Goal: Transaction & Acquisition: Purchase product/service

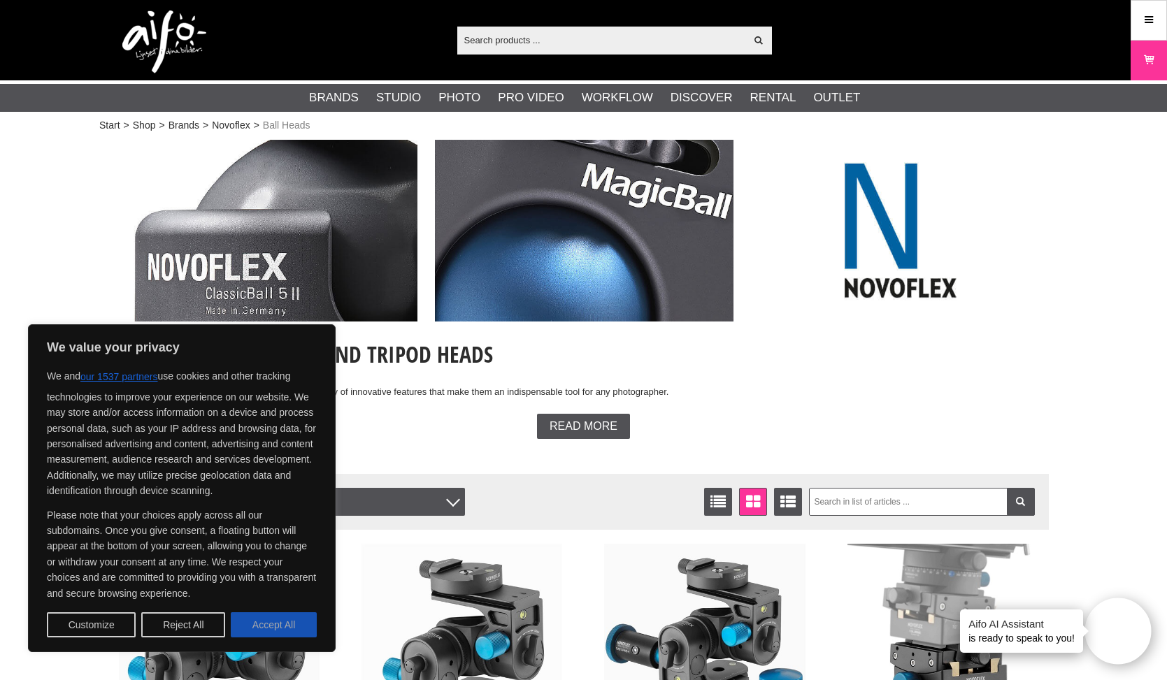
click at [287, 631] on button "Accept All" at bounding box center [274, 625] width 86 height 25
checkbox input "true"
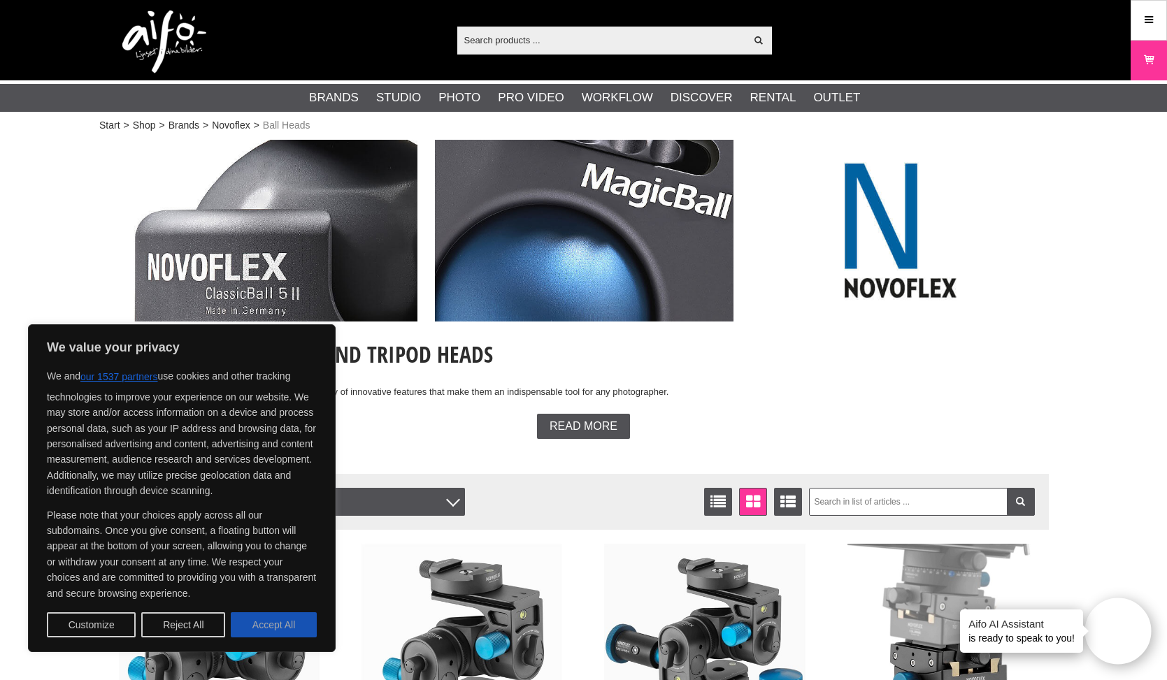
checkbox input "true"
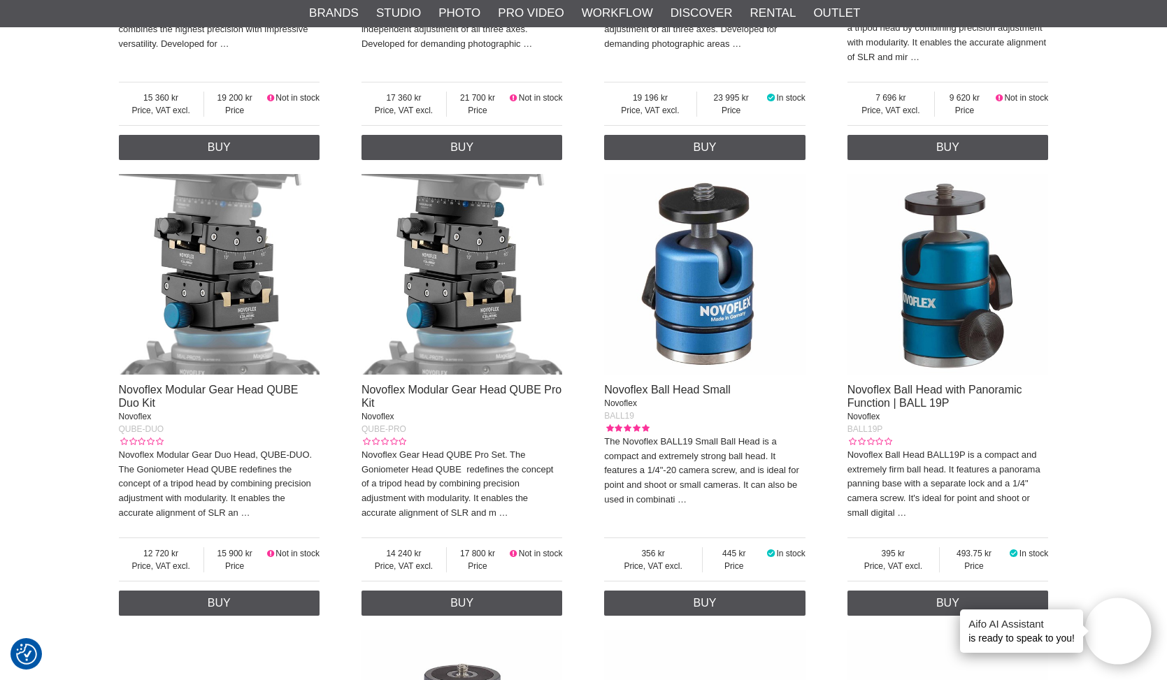
scroll to position [828, 0]
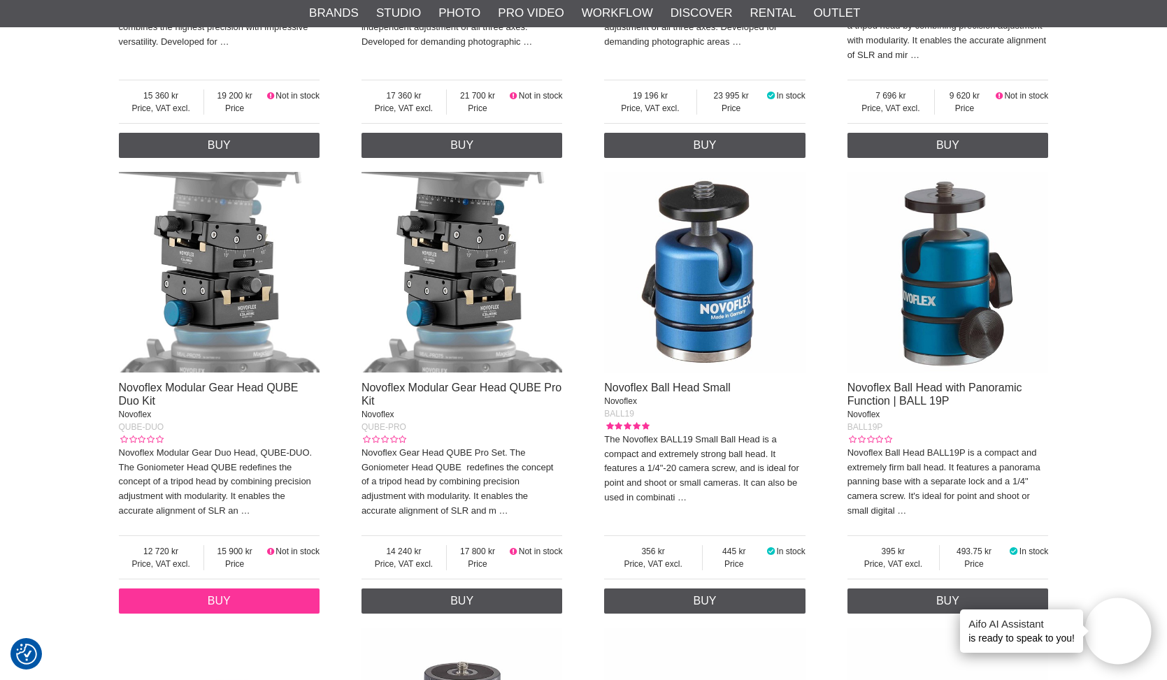
click at [257, 608] on link "Buy" at bounding box center [219, 601] width 201 height 25
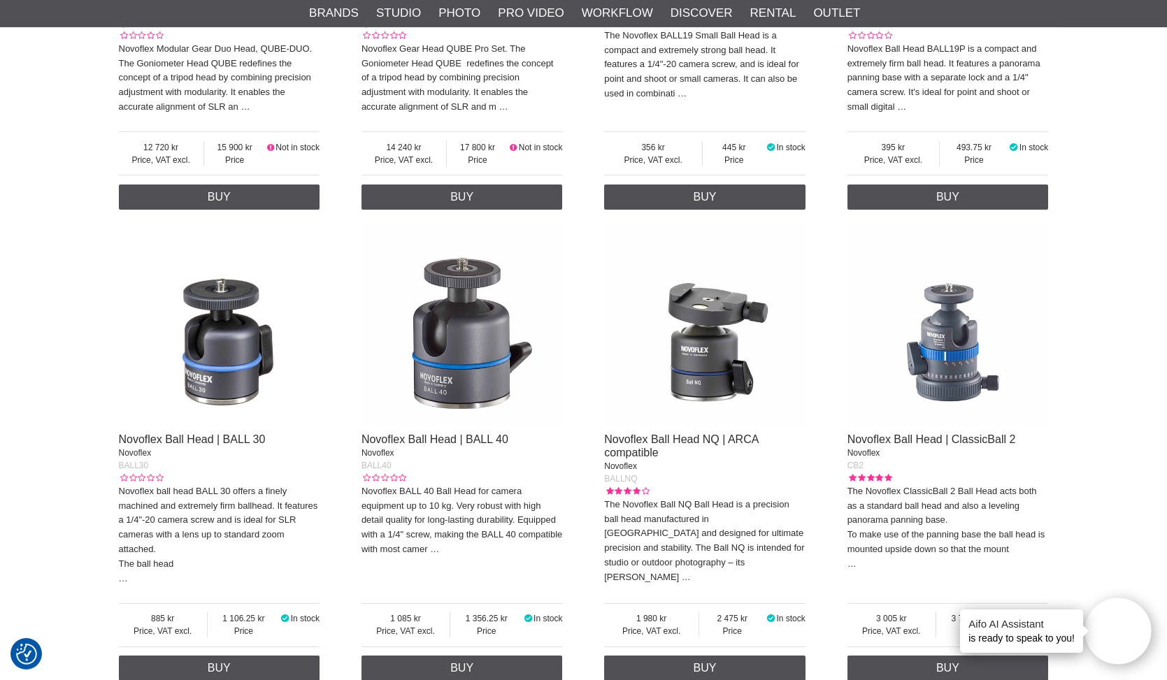
scroll to position [1208, 0]
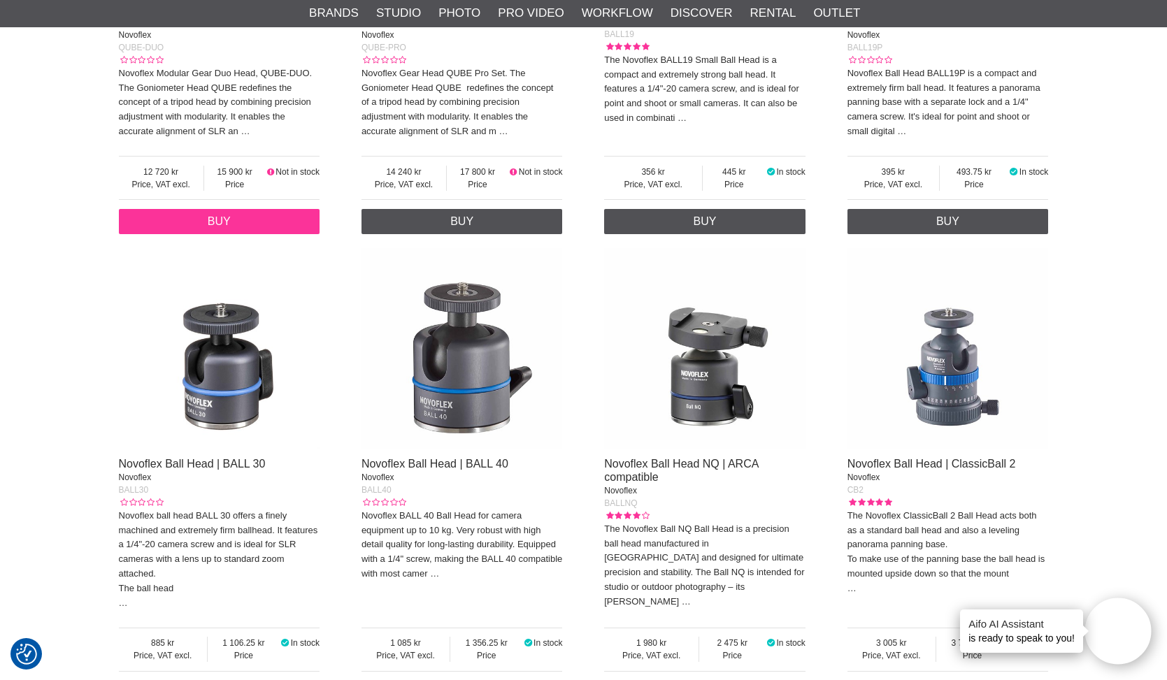
click at [251, 217] on link "Buy" at bounding box center [219, 221] width 201 height 25
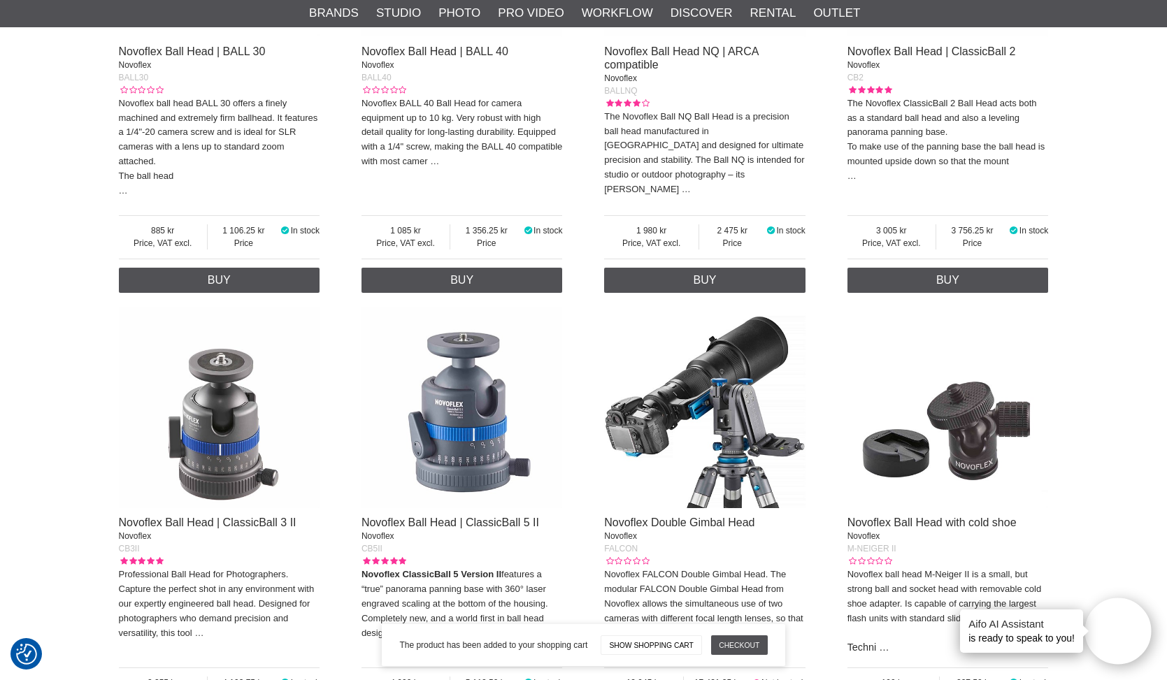
scroll to position [1475, 0]
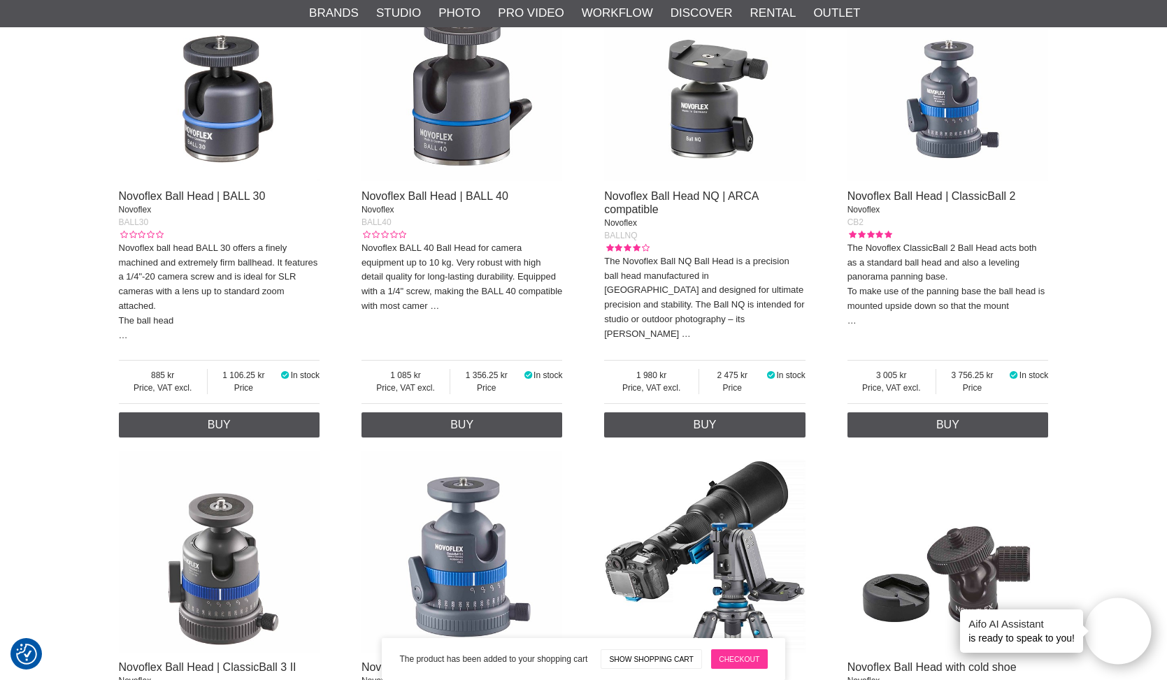
click at [736, 657] on link "Checkout" at bounding box center [739, 660] width 57 height 20
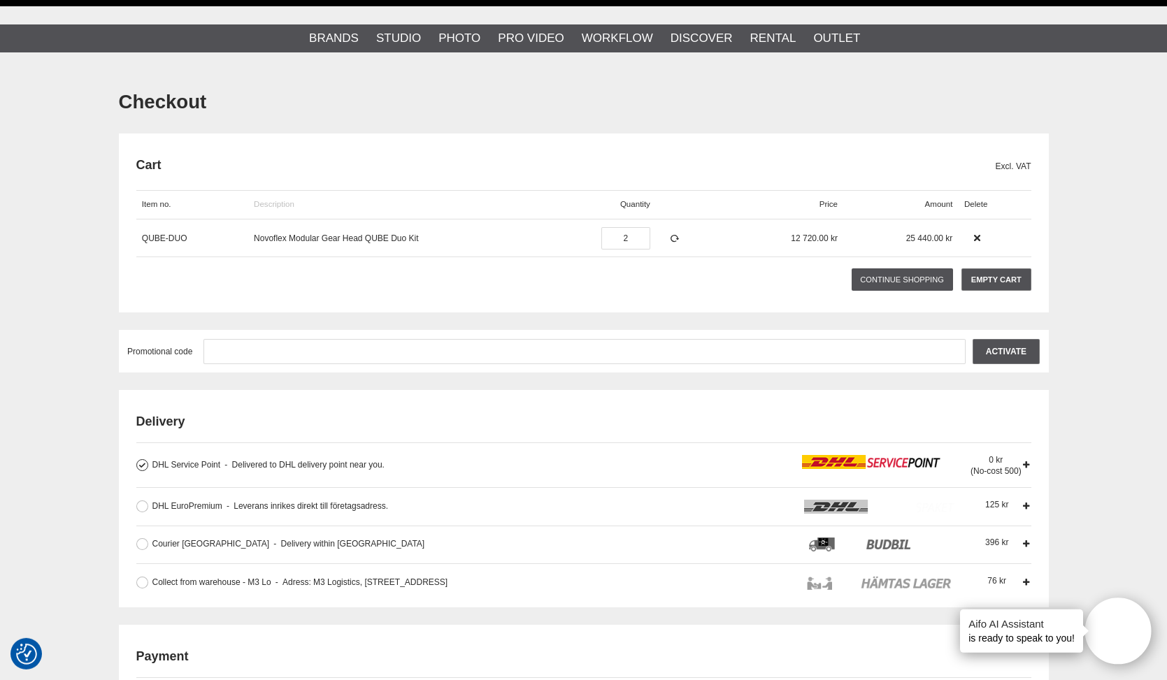
scroll to position [56, 0]
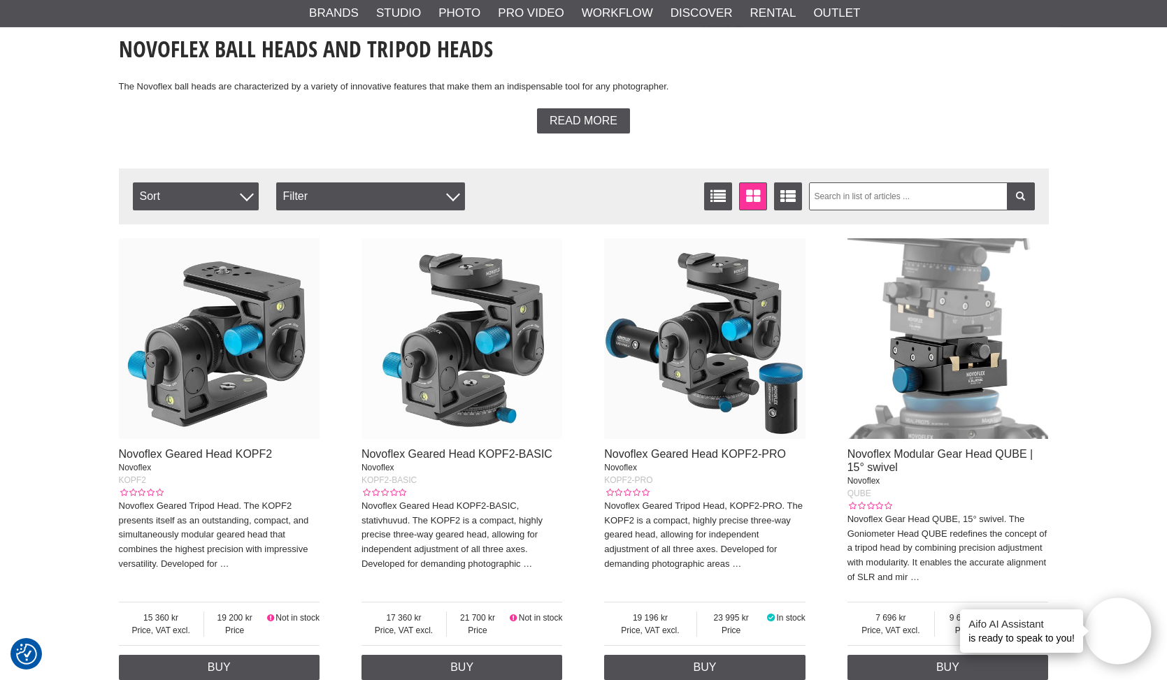
scroll to position [302, 0]
